Goal: Find specific page/section: Find specific page/section

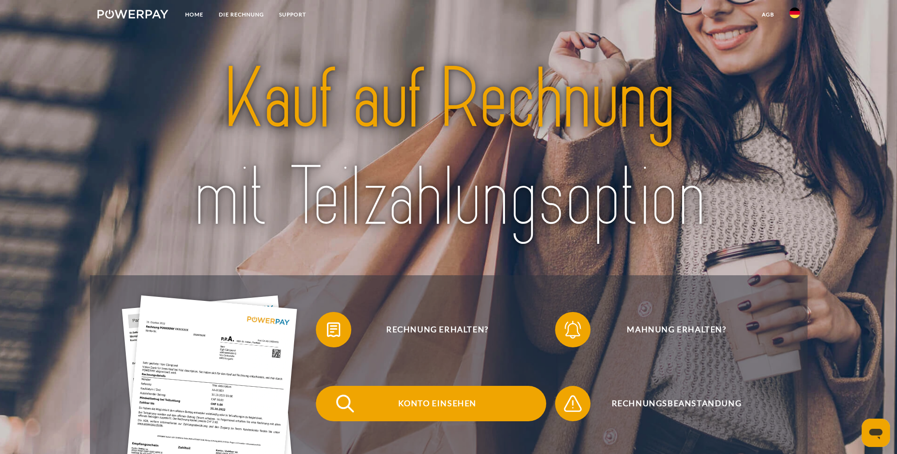
click at [419, 413] on span "Konto einsehen" at bounding box center [437, 403] width 217 height 35
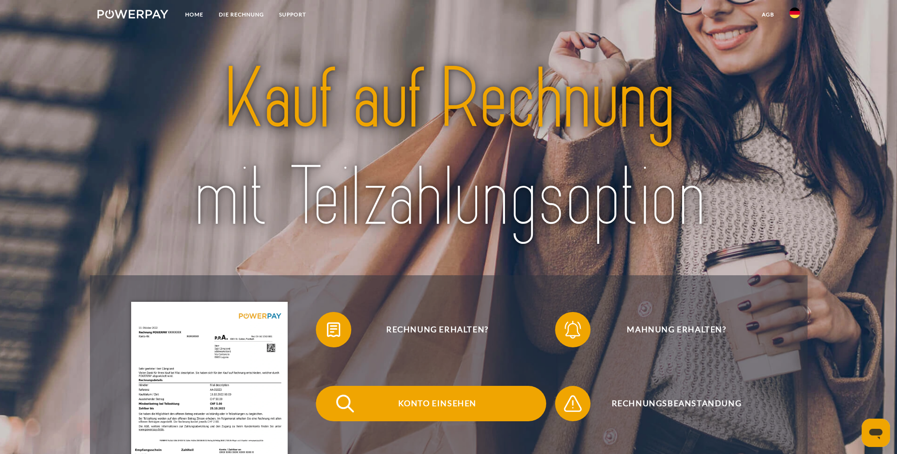
click at [443, 405] on span "Konto einsehen" at bounding box center [437, 403] width 217 height 35
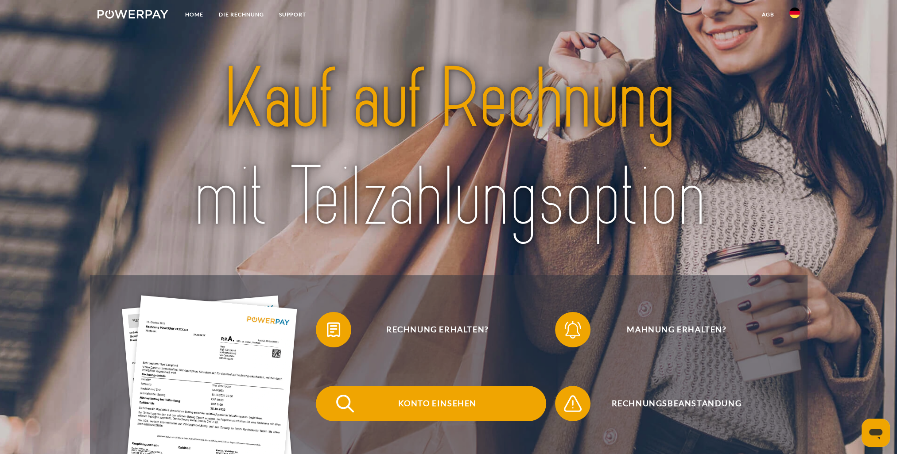
click at [371, 401] on span "Konto einsehen" at bounding box center [437, 403] width 217 height 35
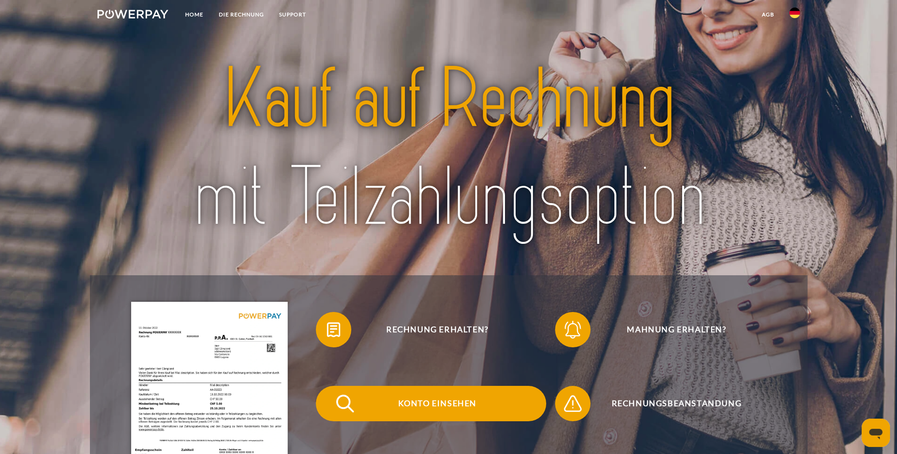
click at [449, 402] on span "Konto einsehen" at bounding box center [437, 403] width 217 height 35
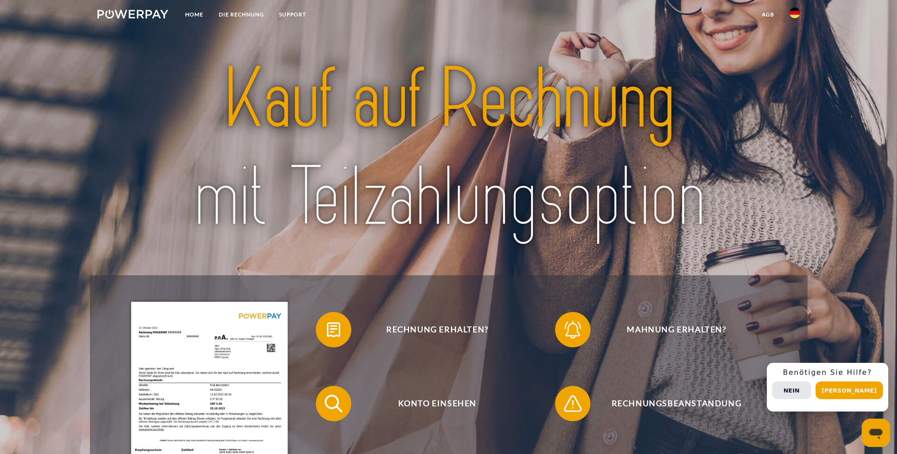
click at [341, 108] on img at bounding box center [448, 149] width 633 height 206
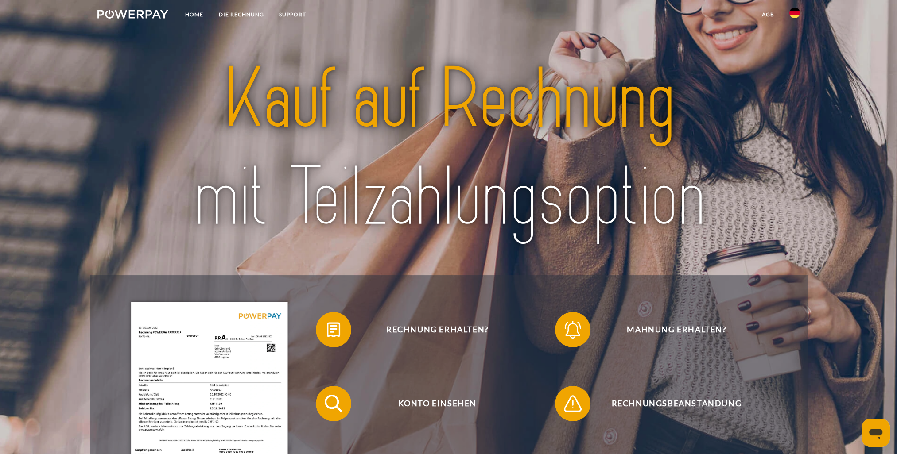
click at [392, 201] on img at bounding box center [448, 149] width 633 height 206
